Goal: Task Accomplishment & Management: Manage account settings

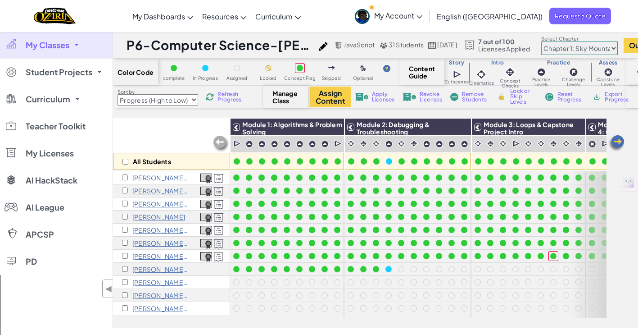
select select "Progress (High to Low)"
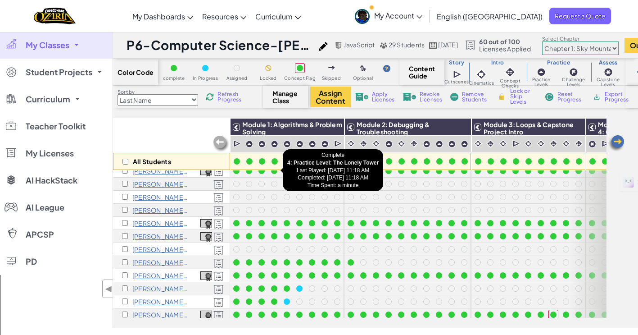
scroll to position [7, 0]
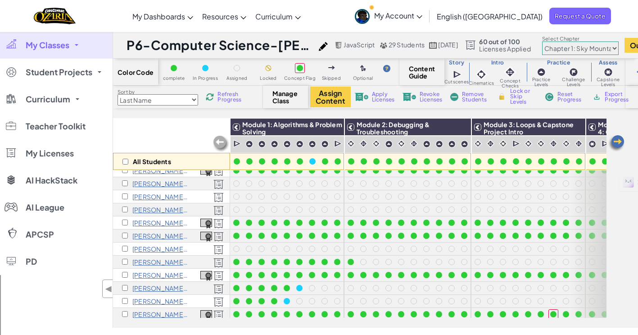
click at [168, 102] on select "Last Name first Name Progress (High to Low) Progress (Low to Hight)" at bounding box center [158, 99] width 81 height 11
select select "Progress (Low to Hight)"
click at [118, 94] on select "Last Name first Name Progress (High to Low) Progress (Low to Hight)" at bounding box center [158, 99] width 81 height 11
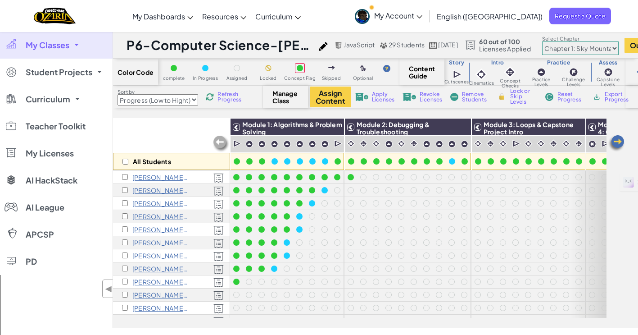
scroll to position [133, 0]
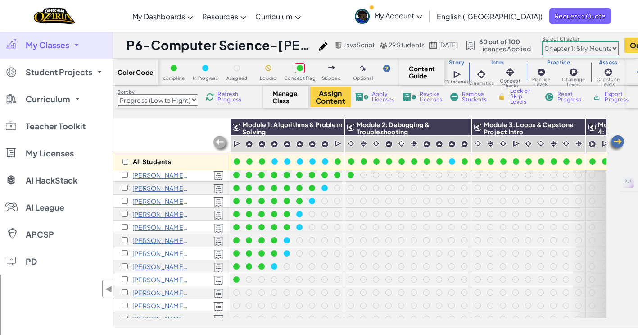
click at [574, 50] on select "Chapter 1: Sky Mountain Chapter 2: The Moon Dancers Chapter 3: The Phoenix Land…" at bounding box center [580, 48] width 77 height 14
select select "5d8a57abe8919b28d5113af1"
click at [561, 41] on select "Chapter 1: Sky Mountain Chapter 2: The Moon Dancers Chapter 3: The Phoenix Land…" at bounding box center [580, 48] width 77 height 14
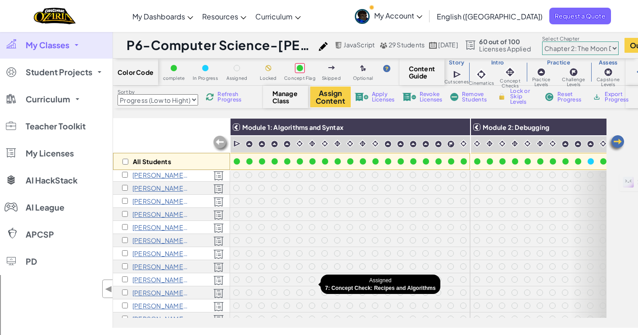
scroll to position [0, 0]
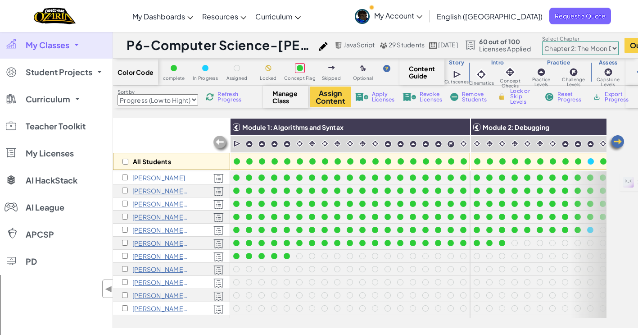
click at [172, 100] on select "Last Name first Name Progress (High to Low) Progress (Low to Hight)" at bounding box center [158, 99] width 81 height 11
click at [118, 94] on select "Last Name first Name Progress (High to Low) Progress (Low to Hight)" at bounding box center [158, 99] width 81 height 11
click at [177, 98] on select "Last Name first Name Progress (High to Low) Progress (Low to Hight)" at bounding box center [158, 99] width 81 height 11
click at [118, 94] on select "Last Name first Name Progress (High to Low) Progress (Low to Hight)" at bounding box center [158, 99] width 81 height 11
click at [182, 98] on select "Last Name first Name Progress (High to Low) Progress (Low to Hight)" at bounding box center [158, 99] width 81 height 11
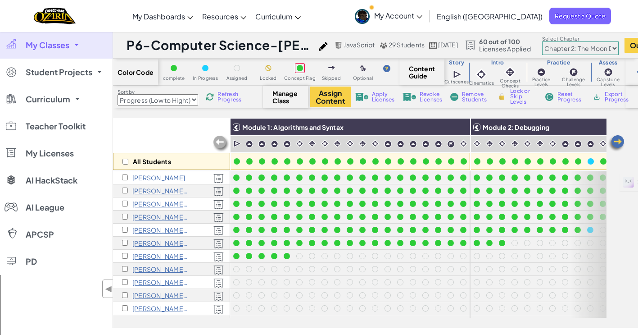
select select "Progress (High to Low)"
click at [118, 94] on select "Last Name first Name Progress (High to Low) Progress (Low to Hight)" at bounding box center [158, 99] width 81 height 11
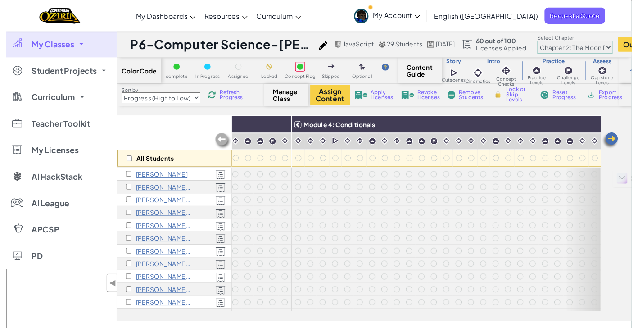
scroll to position [0, 855]
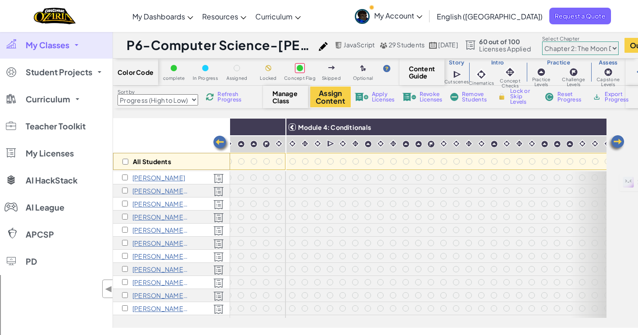
click at [73, 42] on link "My Classes" at bounding box center [56, 45] width 113 height 27
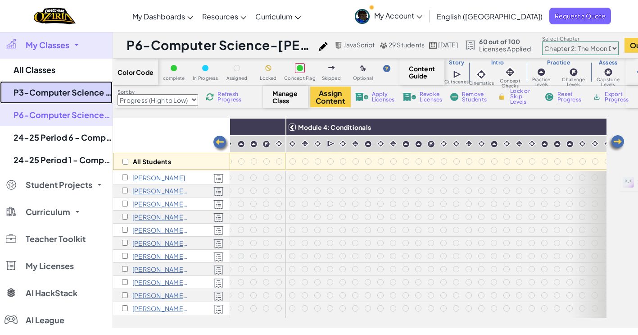
click at [81, 95] on link "P3-Computer Science - [PERSON_NAME]" at bounding box center [56, 92] width 113 height 23
select select "5d41d731a8d1836b5aa3cba1"
select select "Progress (High to Low)"
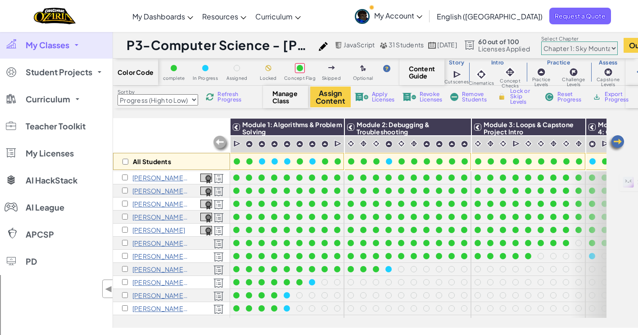
click at [608, 45] on select "Chapter 1: Sky Mountain Chapter 2: The Moon Dancers Chapter 3: The Phoenix Land…" at bounding box center [579, 48] width 77 height 14
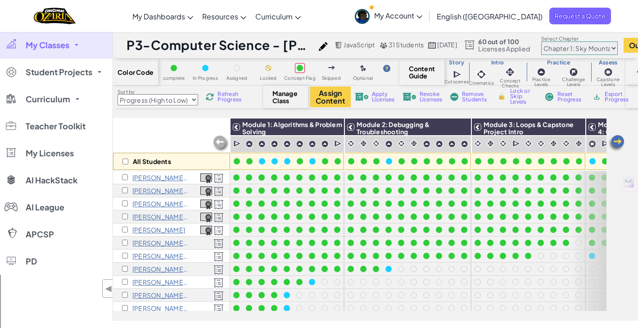
select select "5d8a57abe8919b28d5113af1"
click at [565, 41] on select "Chapter 1: Sky Mountain Chapter 2: The Moon Dancers Chapter 3: The Phoenix Land…" at bounding box center [579, 48] width 77 height 14
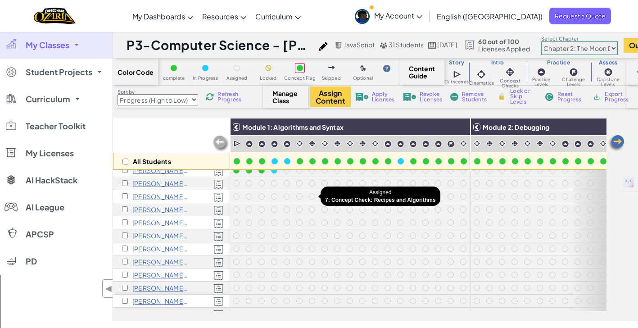
scroll to position [265, 0]
